Goal: Transaction & Acquisition: Purchase product/service

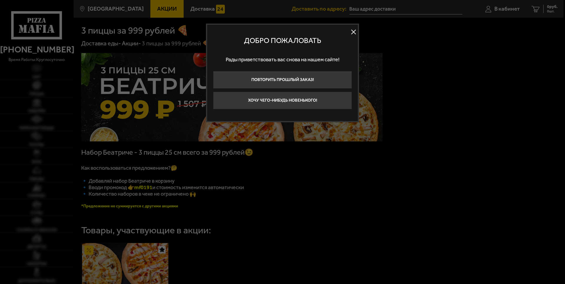
type input "[STREET_ADDRESS]"
click at [351, 33] on button at bounding box center [353, 32] width 9 height 9
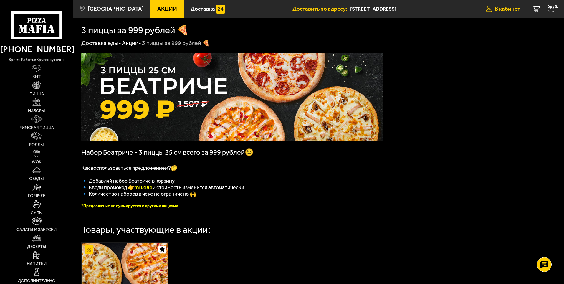
click at [486, 11] on icon at bounding box center [488, 9] width 6 height 7
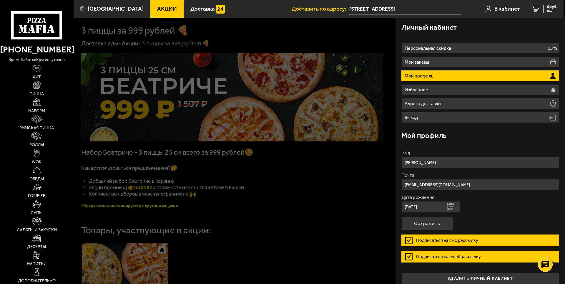
click at [342, 197] on div at bounding box center [356, 160] width 565 height 284
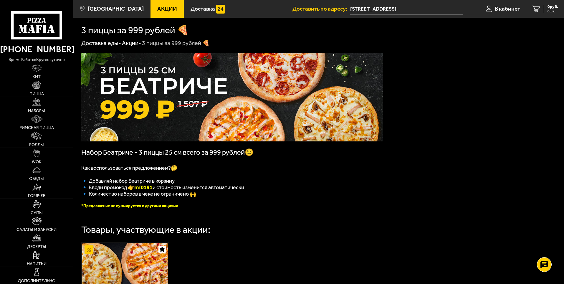
click at [42, 153] on link "WOK" at bounding box center [36, 156] width 73 height 17
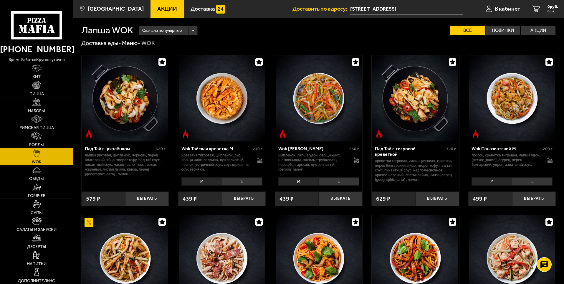
click at [37, 69] on img at bounding box center [36, 68] width 10 height 8
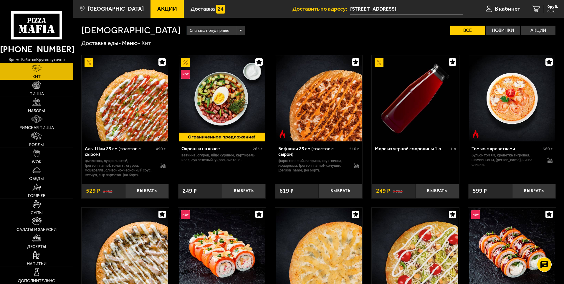
click at [158, 7] on span "Акции" at bounding box center [167, 9] width 20 height 6
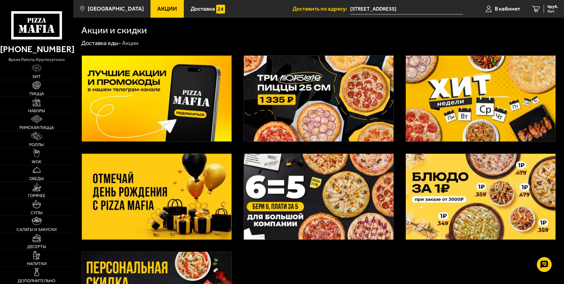
click at [498, 107] on img at bounding box center [481, 99] width 150 height 86
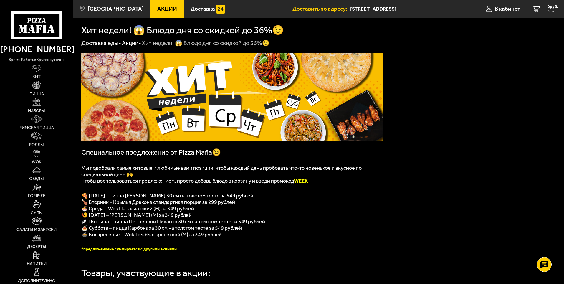
click at [39, 156] on img at bounding box center [36, 153] width 6 height 8
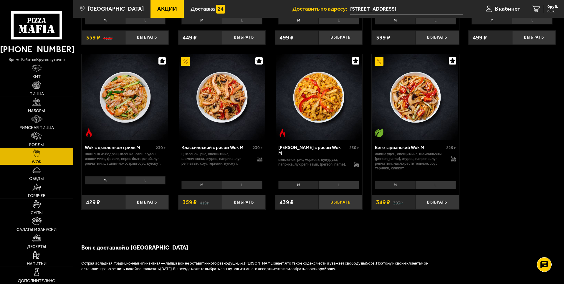
scroll to position [324, 0]
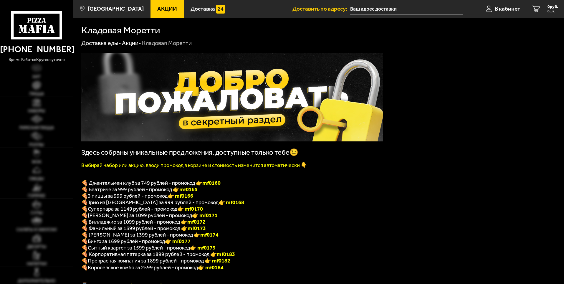
type input "[STREET_ADDRESS]"
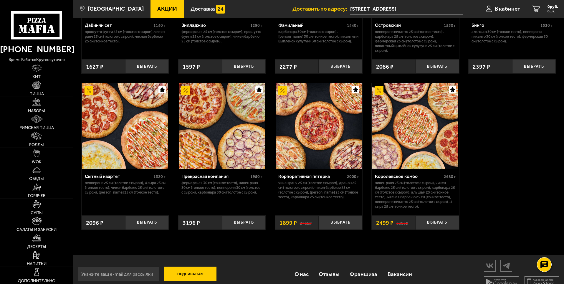
scroll to position [555, 0]
